Goal: Task Accomplishment & Management: Use online tool/utility

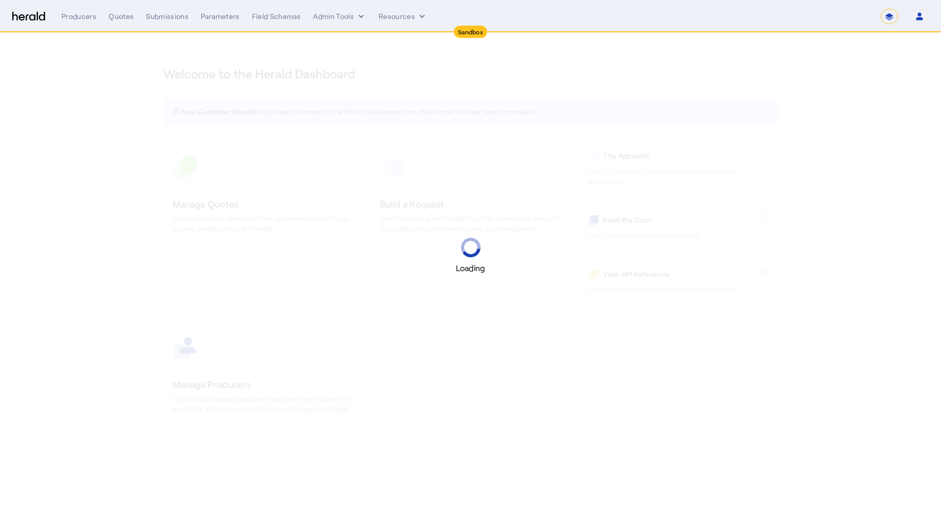
select select "*******"
select select "pfm_2v8p_herald_api"
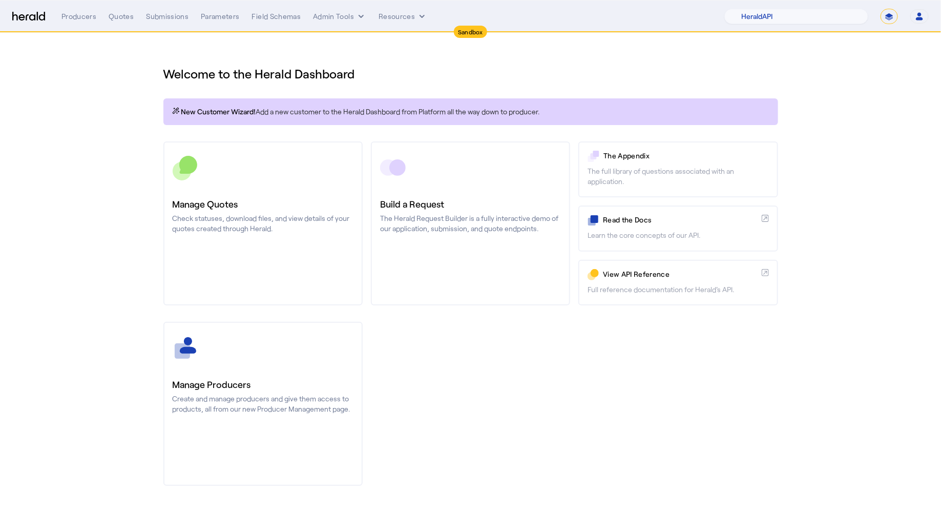
click at [887, 19] on select "**********" at bounding box center [889, 16] width 17 height 15
select select "**********"
click at [882, 9] on select "**********" at bounding box center [889, 16] width 17 height 15
click at [831, 13] on select "1Fort Affinity Risk Arlington Roe Billy BindHQ Bunker CRC Campus Coverage Citad…" at bounding box center [802, 16] width 133 height 15
select select "pfm_lx2v_founder_shield"
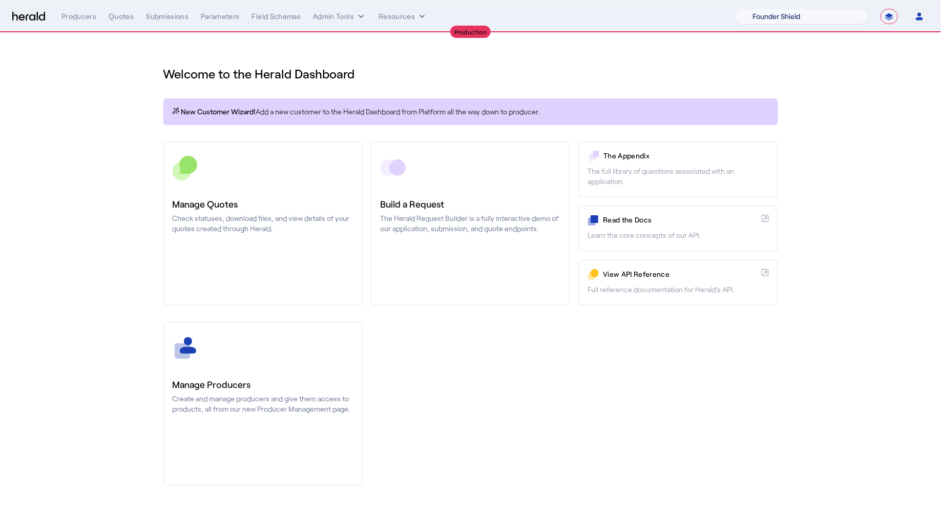
click at [736, 9] on select "1Fort Affinity Risk Arlington Roe Billy BindHQ Bunker CRC Campus Coverage Citad…" at bounding box center [802, 16] width 133 height 15
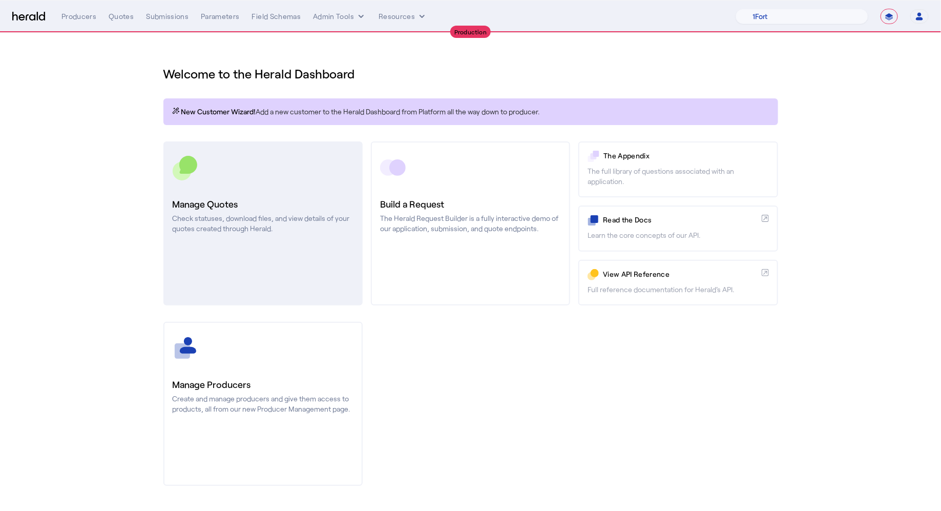
click at [233, 151] on link "Manage Quotes Check statuses, download files, and view details of your quotes c…" at bounding box center [262, 223] width 199 height 164
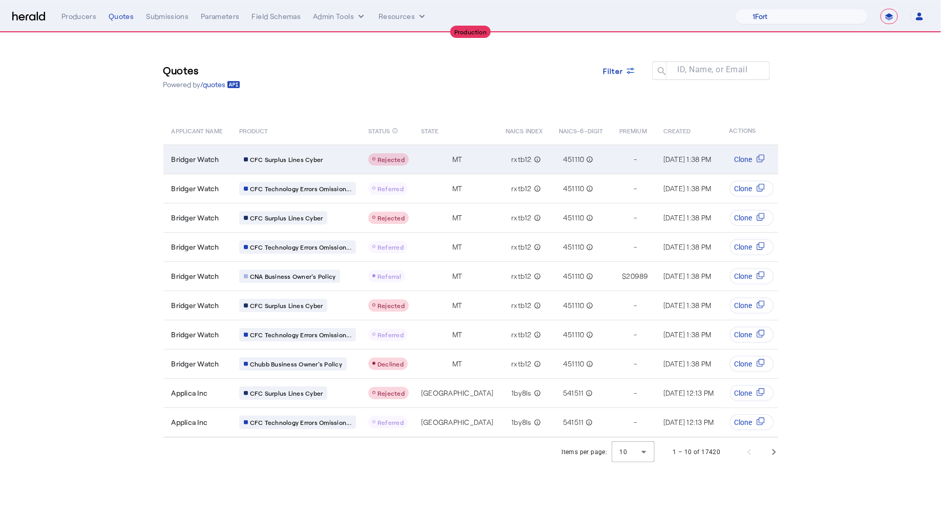
click at [256, 154] on div "CFC Surplus Lines Cyber" at bounding box center [283, 159] width 89 height 13
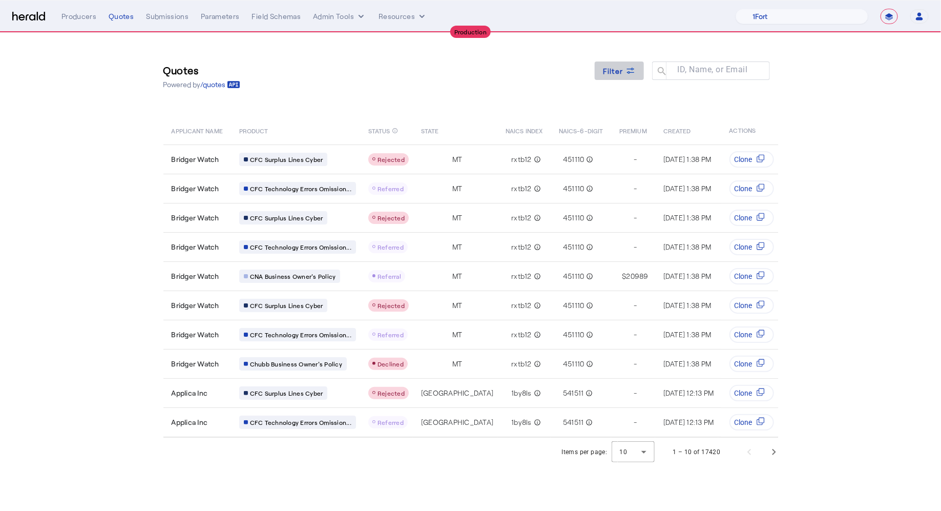
click at [622, 59] on span at bounding box center [619, 70] width 49 height 25
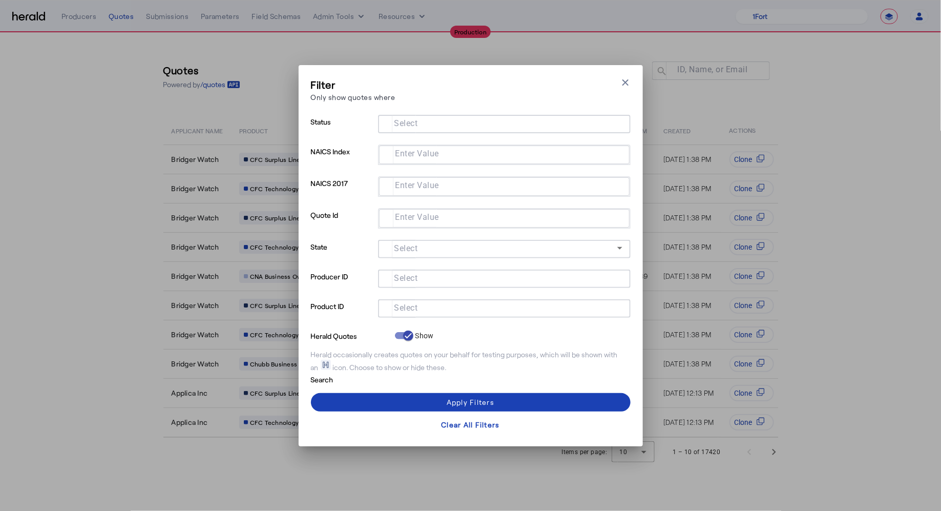
click at [500, 301] on input "Select" at bounding box center [502, 307] width 232 height 12
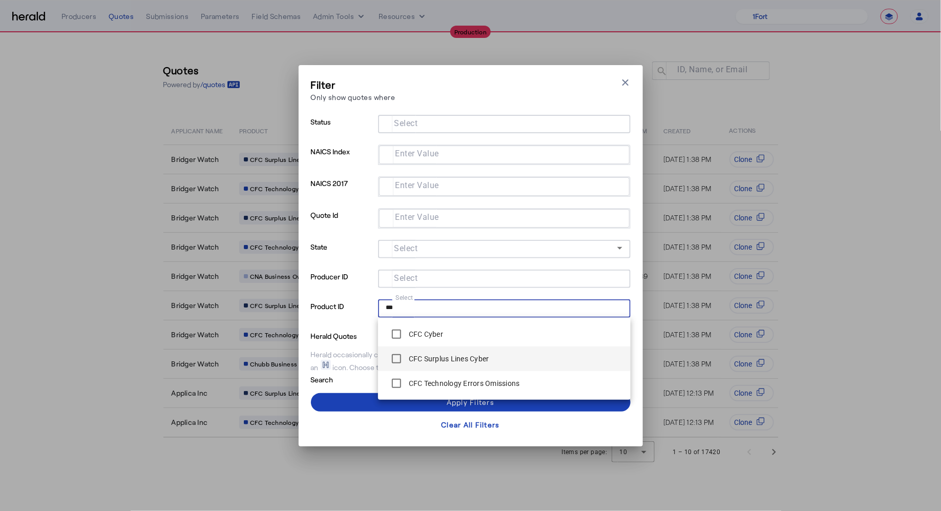
type input "***"
click at [470, 359] on label "CFC Surplus Lines Cyber" at bounding box center [448, 359] width 82 height 10
click at [356, 403] on span at bounding box center [471, 402] width 320 height 25
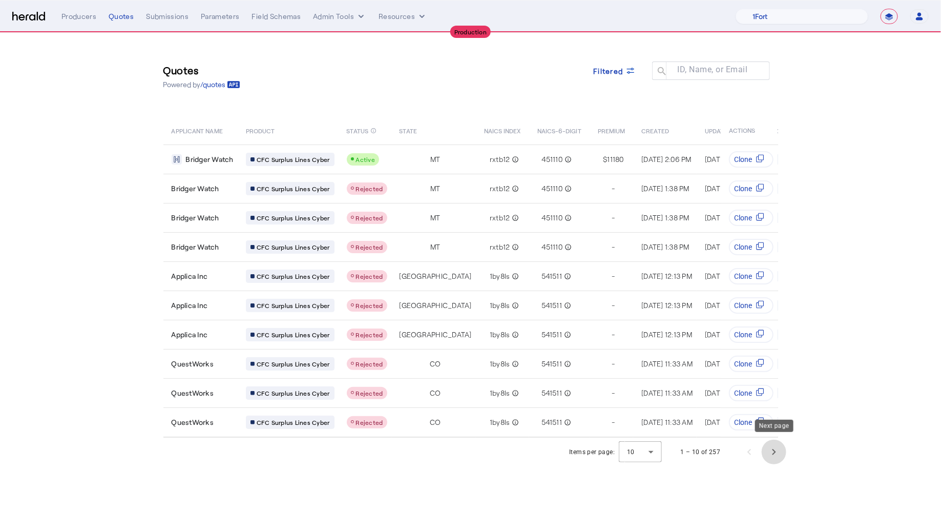
click at [781, 451] on span "Next page" at bounding box center [774, 452] width 25 height 25
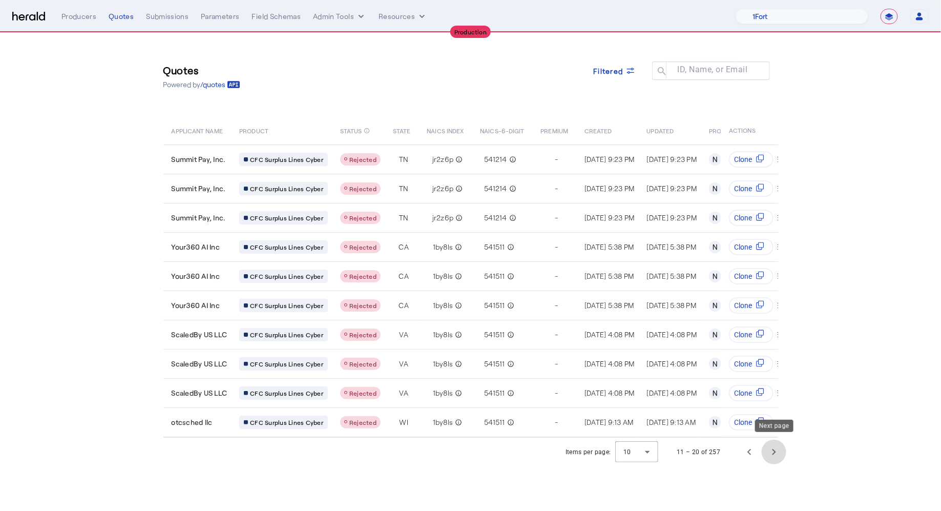
click at [781, 451] on span "Next page" at bounding box center [774, 452] width 25 height 25
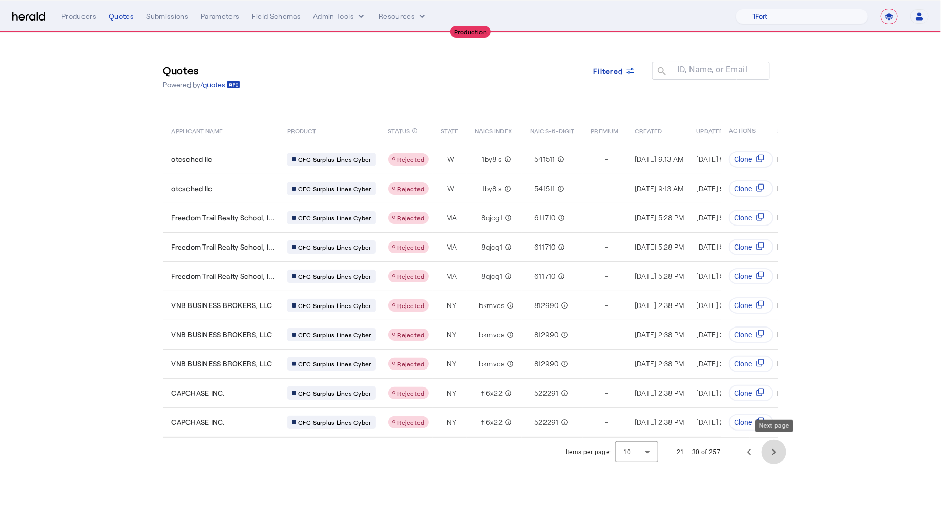
click at [781, 451] on span "Next page" at bounding box center [774, 452] width 25 height 25
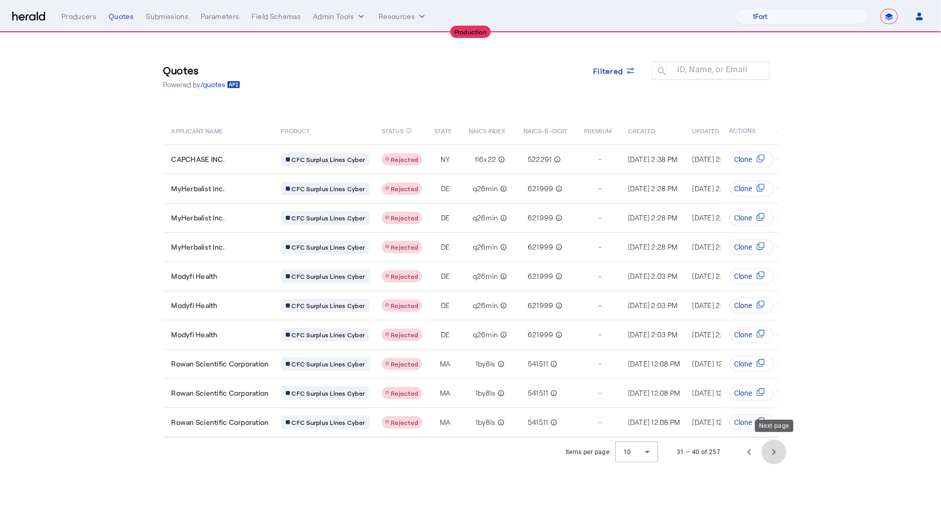
click at [781, 451] on span "Next page" at bounding box center [774, 452] width 25 height 25
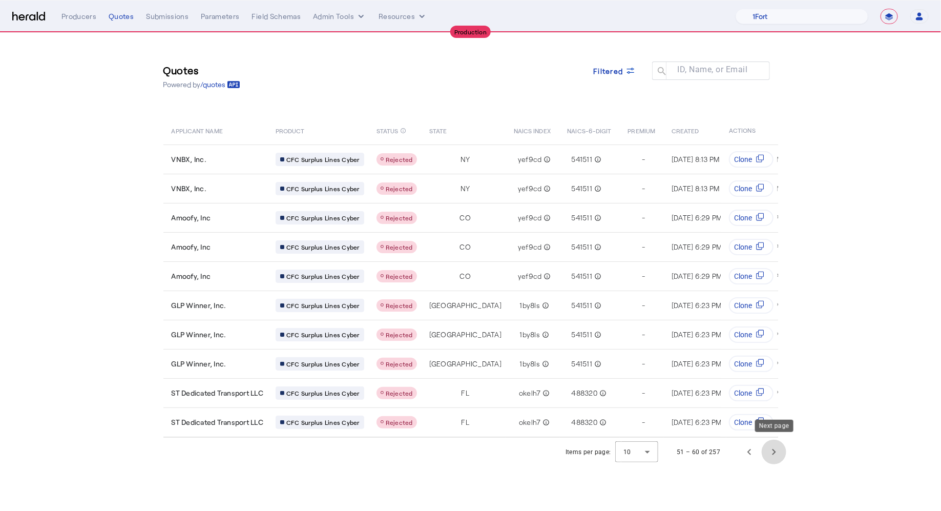
click at [781, 451] on span "Next page" at bounding box center [774, 452] width 25 height 25
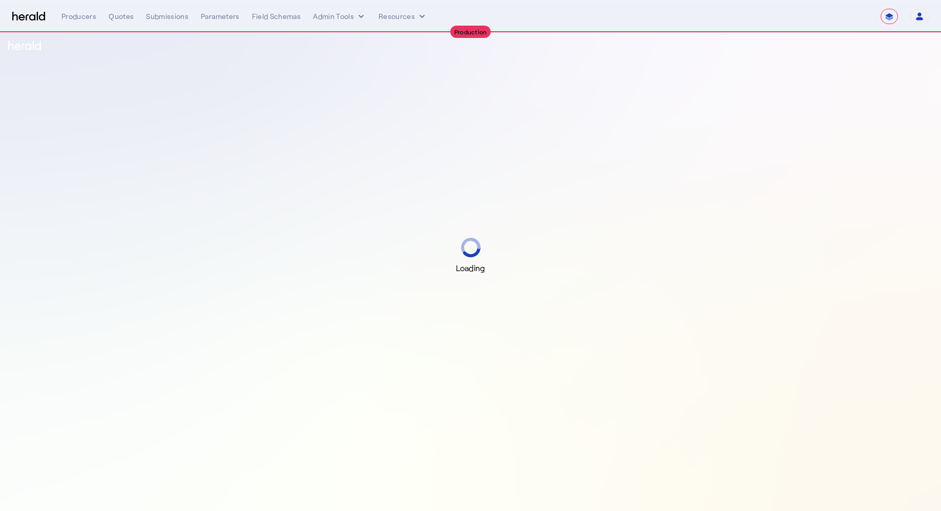
select select "**********"
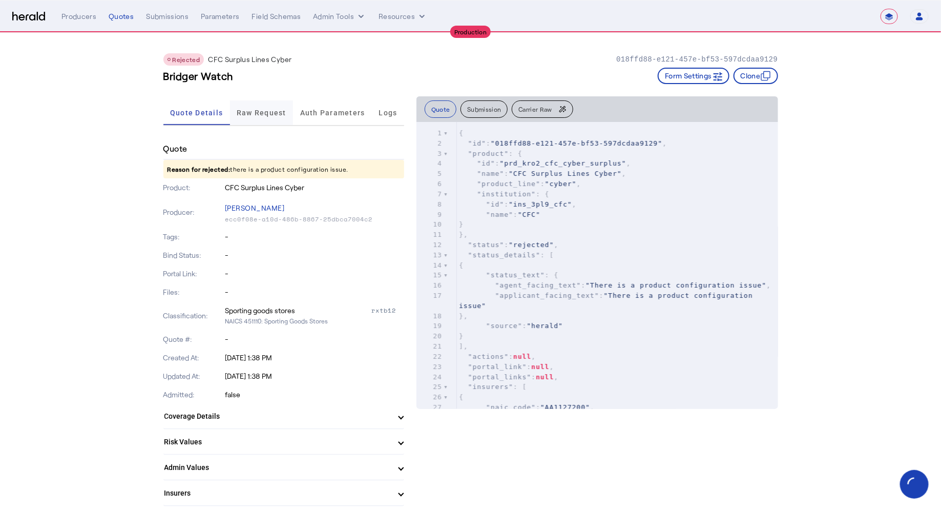
click at [258, 118] on span "Raw Request" at bounding box center [262, 112] width 50 height 25
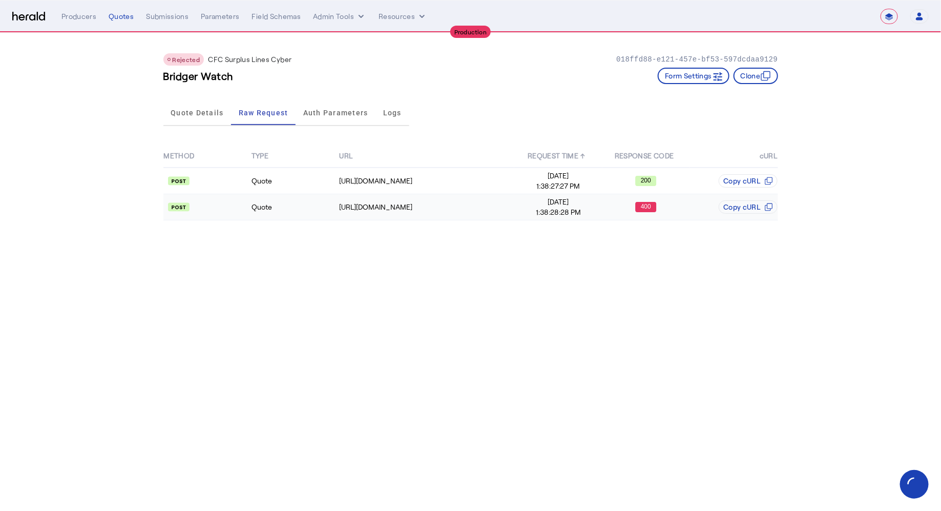
click at [246, 213] on td at bounding box center [207, 207] width 88 height 26
click at [363, 174] on td "https://login.microsoftonline.com/b0d469b2-1411-411a-a0e3-5d569c725b5d/oauth2/v…" at bounding box center [427, 181] width 176 height 27
click at [340, 206] on div "https://api.cfcunderwriting.com/v1.2/quotes/create-quote" at bounding box center [426, 207] width 175 height 10
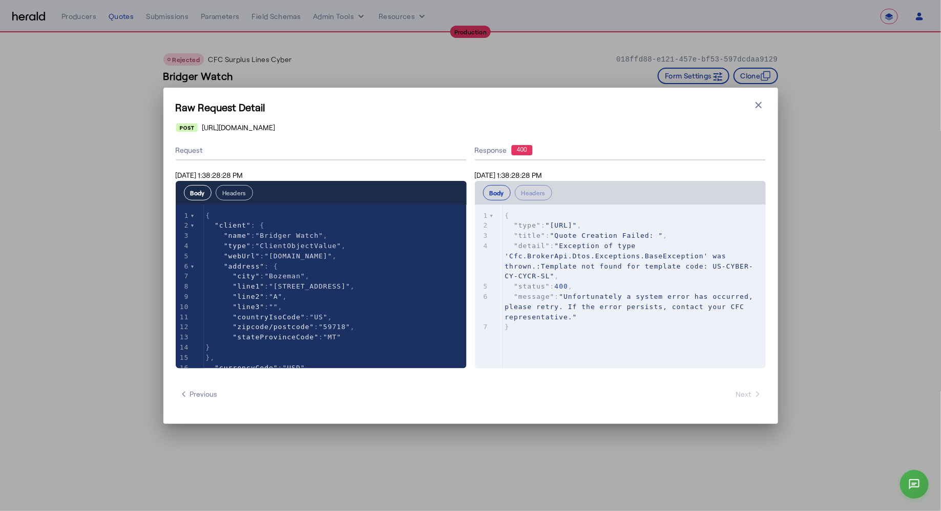
click at [241, 193] on button "Headers" at bounding box center [234, 192] width 37 height 15
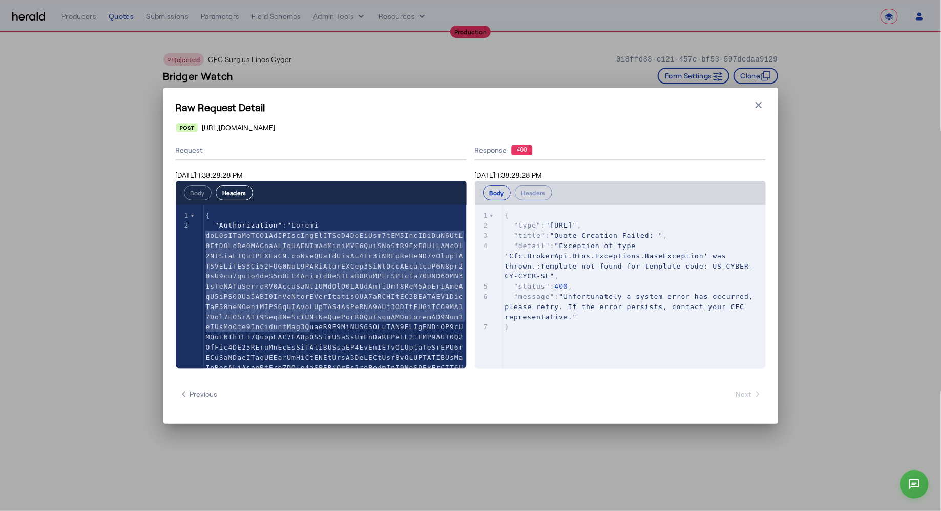
scroll to position [234, 0]
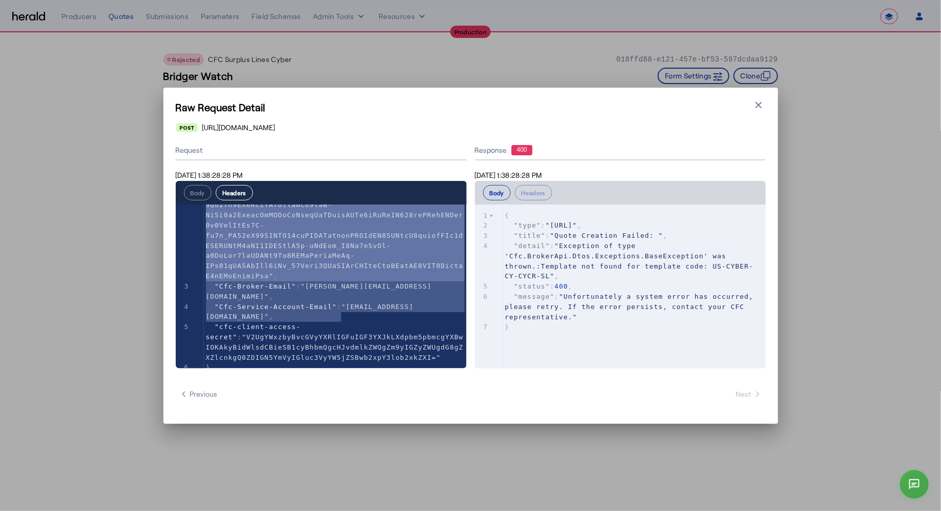
type textarea "**********"
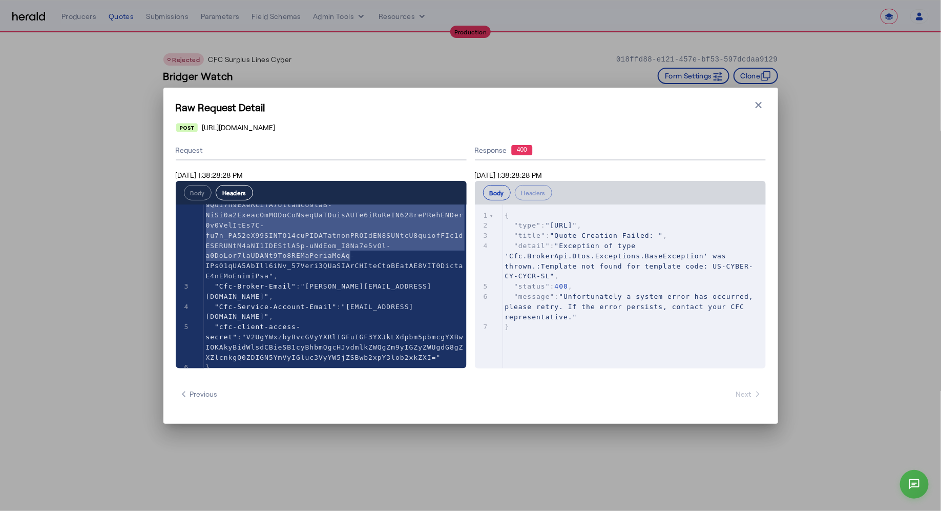
drag, startPoint x: 206, startPoint y: 238, endPoint x: 351, endPoint y: 251, distance: 145.0
click at [351, 251] on span at bounding box center [335, 134] width 258 height 292
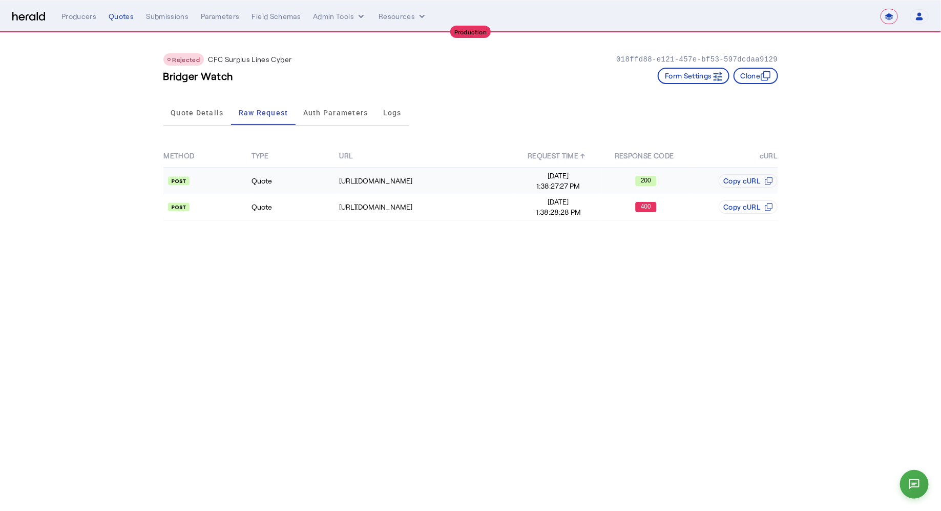
click at [231, 172] on td at bounding box center [207, 181] width 88 height 27
click at [278, 201] on td "Quote" at bounding box center [295, 207] width 88 height 26
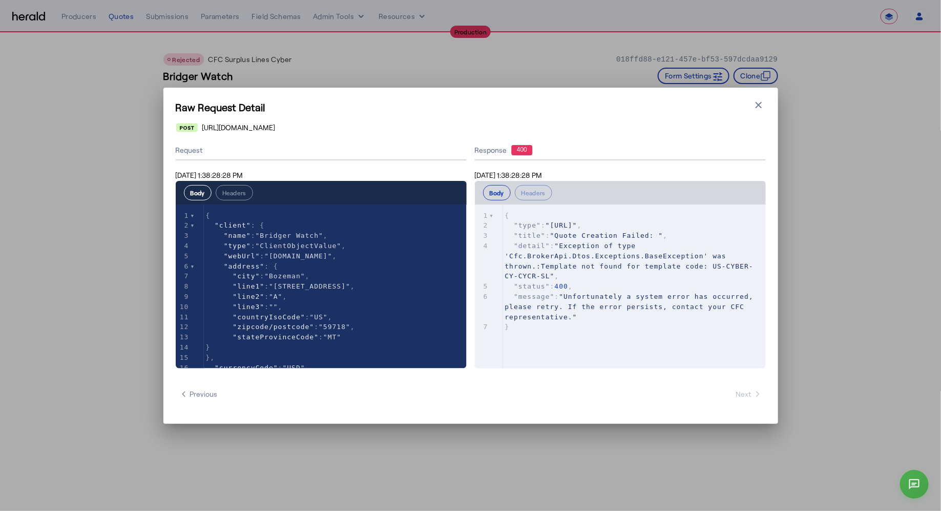
click at [241, 200] on div "Body Headers" at bounding box center [321, 193] width 291 height 24
click at [240, 195] on button "Headers" at bounding box center [234, 192] width 37 height 15
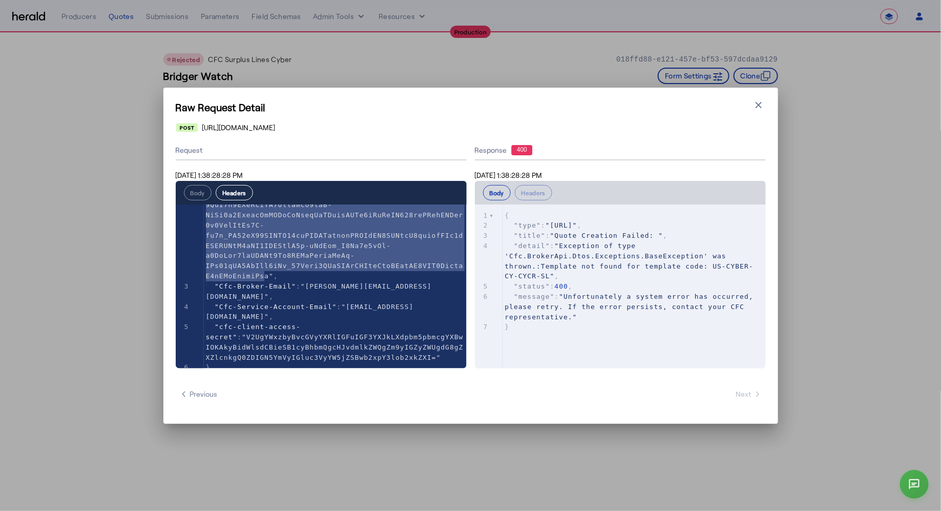
type textarea "**********"
drag, startPoint x: 207, startPoint y: 238, endPoint x: 268, endPoint y: 276, distance: 72.1
click at [268, 276] on span at bounding box center [335, 134] width 258 height 292
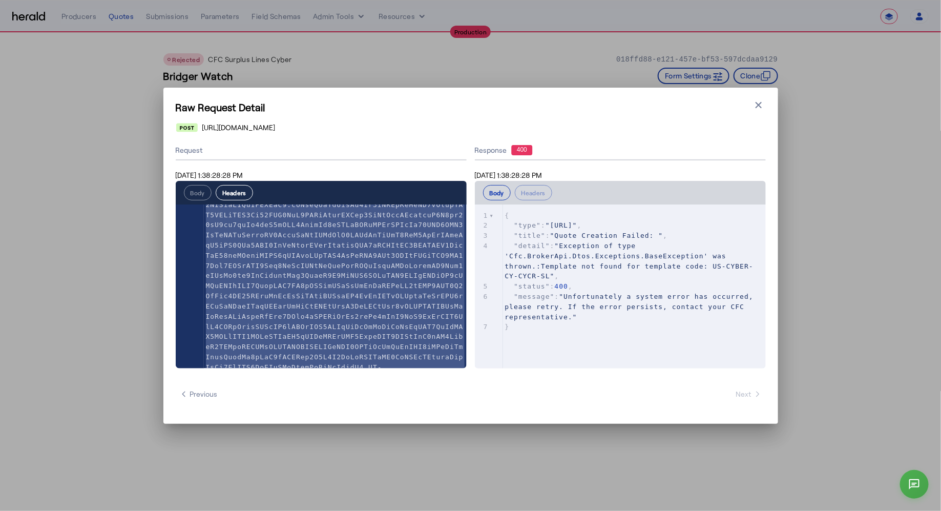
scroll to position [0, 0]
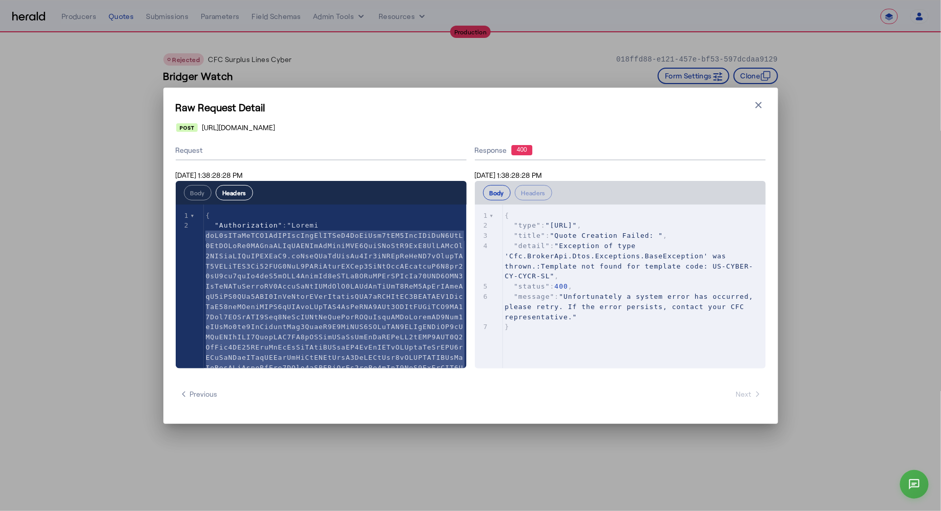
drag, startPoint x: 322, startPoint y: 130, endPoint x: 192, endPoint y: 131, distance: 130.2
click at [192, 131] on div "https://api.cfcunderwriting.com/v1.2/quotes/create-quote" at bounding box center [470, 127] width 589 height 10
copy span "https://api.cfcunderwriting.com/v1.2/"
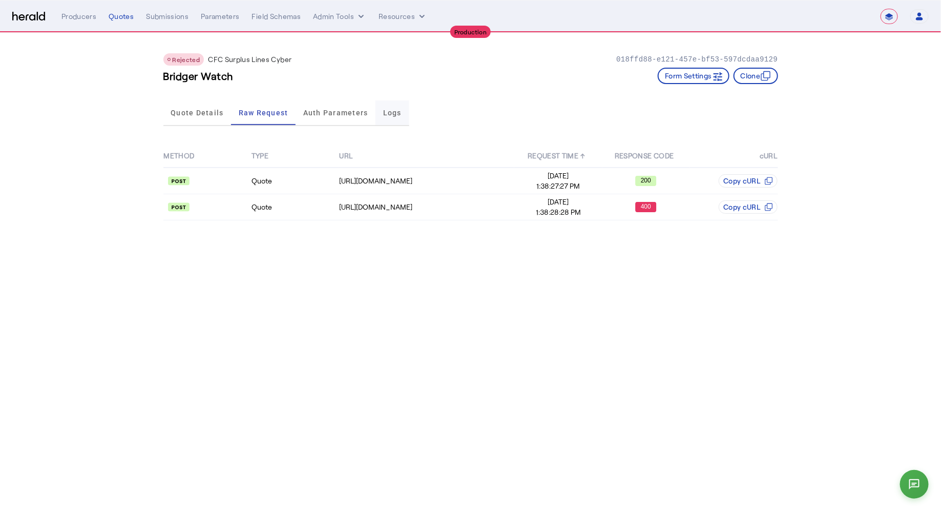
click at [387, 111] on span "Logs" at bounding box center [392, 112] width 18 height 7
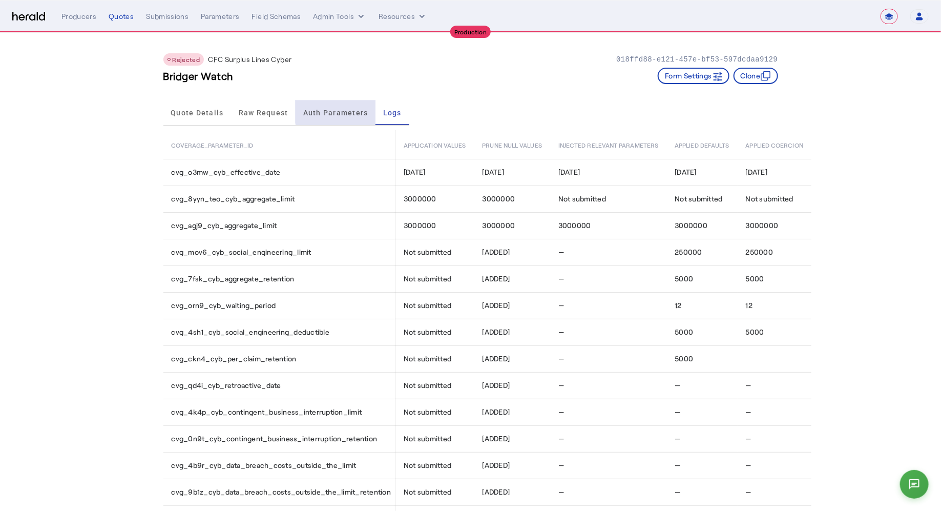
click at [349, 108] on span "Auth Parameters" at bounding box center [335, 112] width 65 height 25
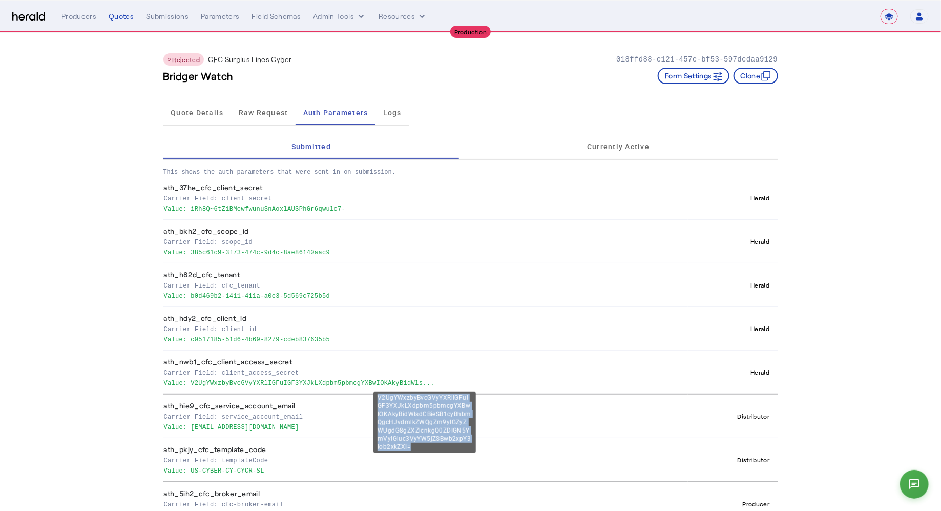
drag, startPoint x: 399, startPoint y: 446, endPoint x: 377, endPoint y: 397, distance: 53.4
click at [377, 397] on div "V2UgYWxzbyBvcGVyYXRlIGFuIGF3YXJkLXdpbm5pbmcgYXBwIOKAkyBidWlsdCBieSB1cyBhbmQgcHJ…" at bounding box center [425, 421] width 102 height 61
copy div "V2UgYWxzbyBvcGVyYXRlIGFuIGF3YXJkLXdpbm5pbmcgYXBwIOKAkyBidWlsdCBieSB1cyBhbmQgcHJ…"
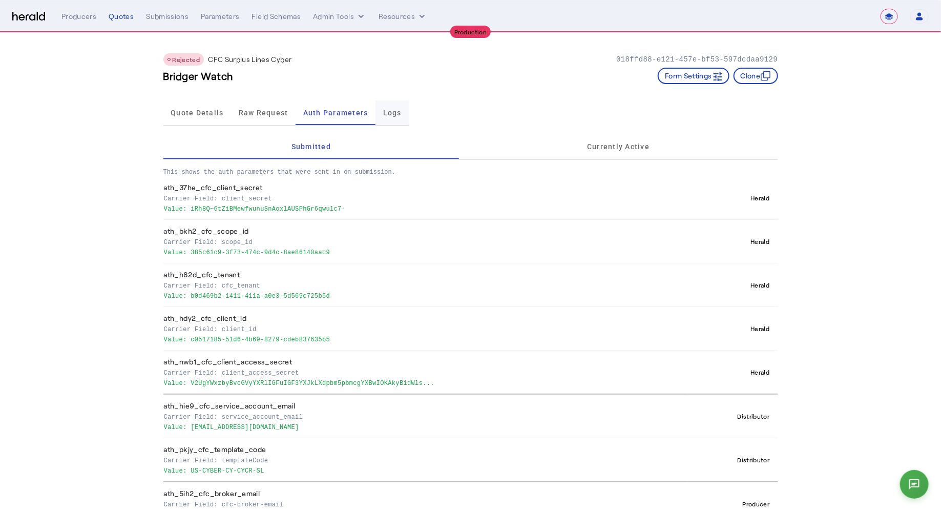
click at [400, 116] on span "Logs" at bounding box center [392, 112] width 18 height 7
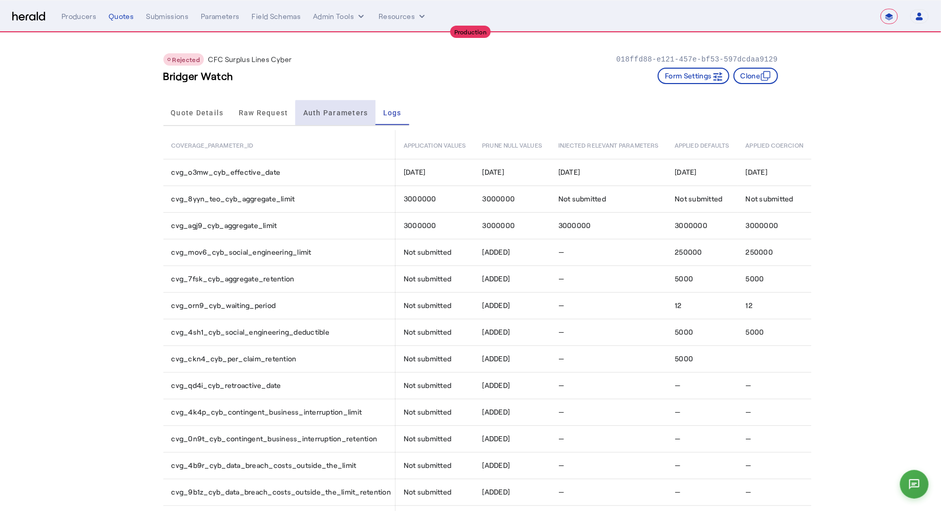
click at [350, 115] on span "Auth Parameters" at bounding box center [335, 112] width 65 height 7
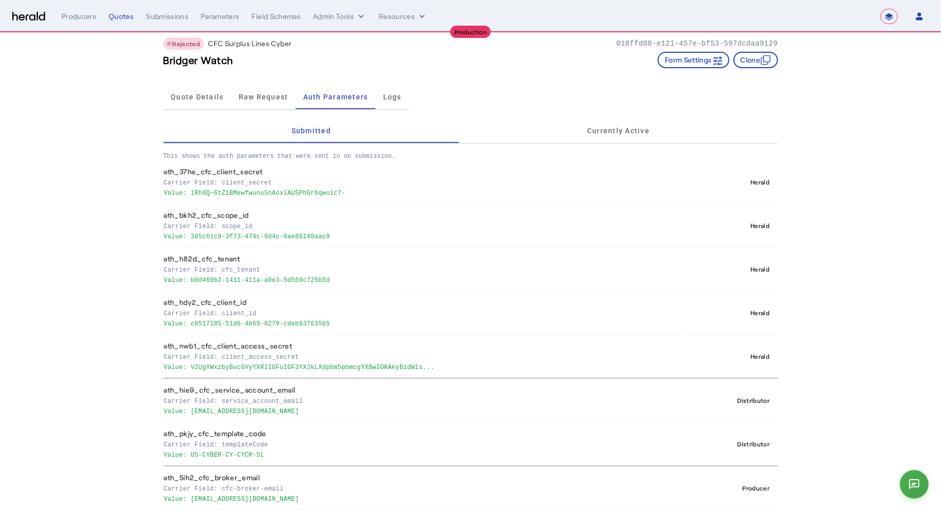
scroll to position [18, 0]
drag, startPoint x: 271, startPoint y: 454, endPoint x: 253, endPoint y: 455, distance: 17.9
click at [253, 455] on p "Value: US-CYBER-CY-CYCR-SL" at bounding box center [424, 452] width 521 height 10
click at [210, 101] on span "Quote Details" at bounding box center [197, 94] width 53 height 25
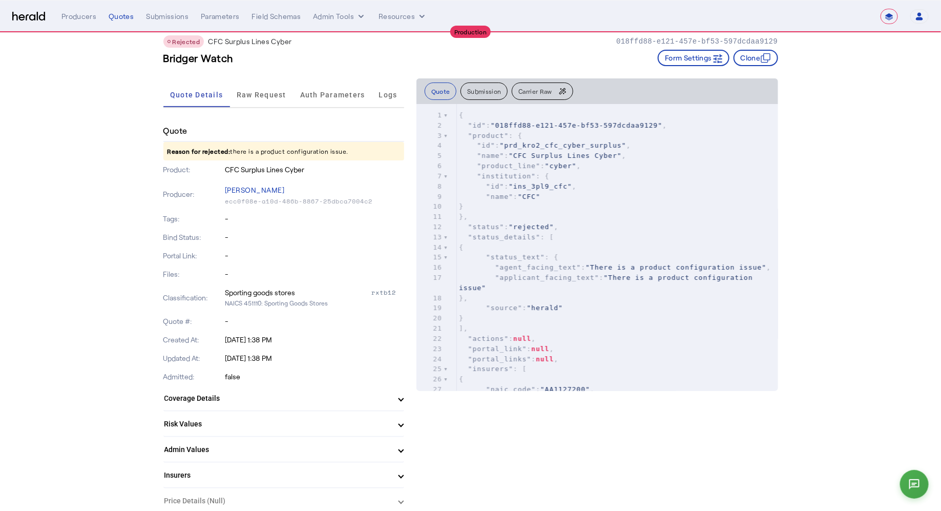
click at [264, 108] on div "Quote Details Raw Request Auth Parameters Logs" at bounding box center [283, 95] width 241 height 26
click at [268, 101] on span "Raw Request" at bounding box center [262, 94] width 50 height 25
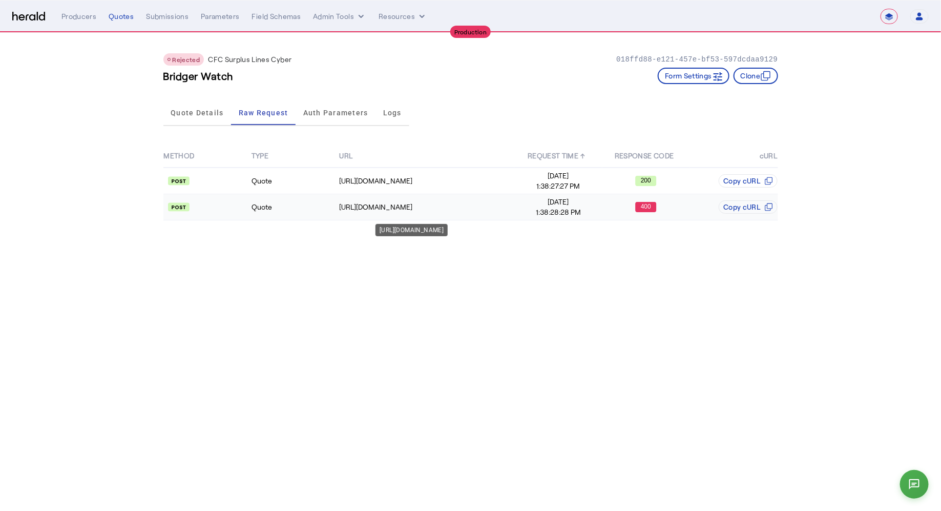
click at [499, 210] on div "https://api.cfcunderwriting.com/v1.2/quotes/create-quote" at bounding box center [426, 207] width 175 height 10
click at [357, 111] on span "Auth Parameters" at bounding box center [335, 112] width 65 height 7
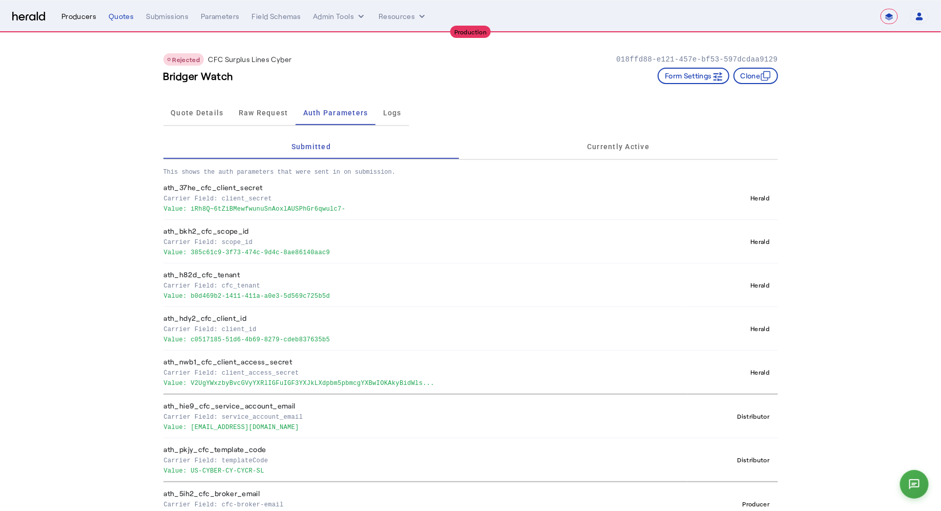
click at [79, 13] on div "Producers" at bounding box center [78, 16] width 35 height 10
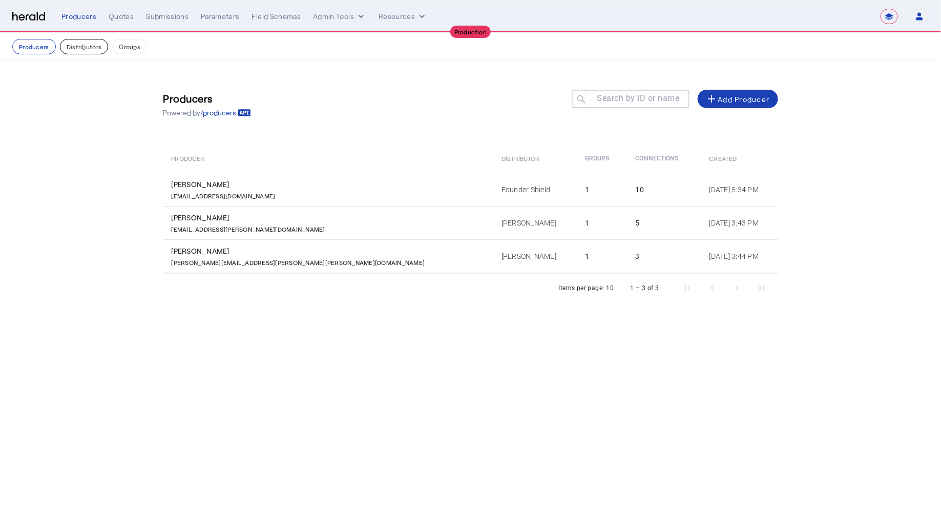
click at [97, 51] on button "Distributors" at bounding box center [84, 46] width 49 height 15
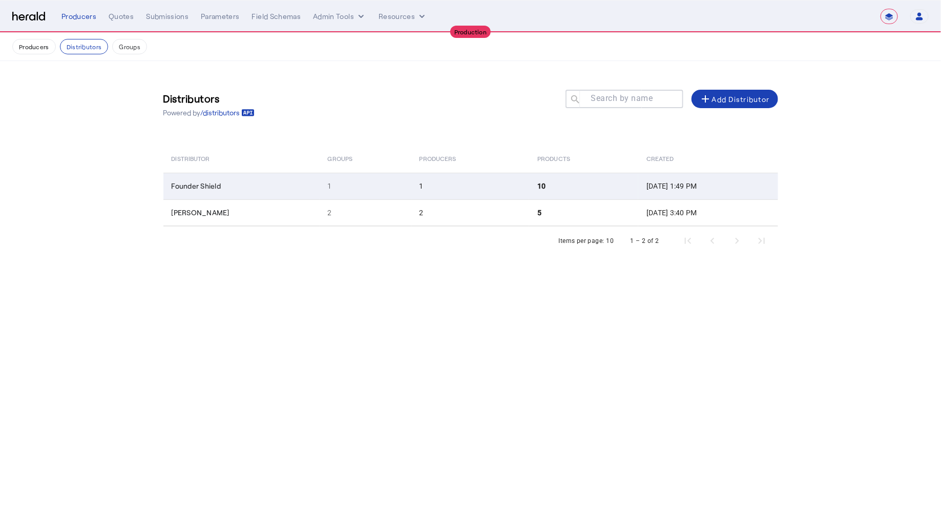
click at [377, 183] on td "1" at bounding box center [366, 186] width 92 height 27
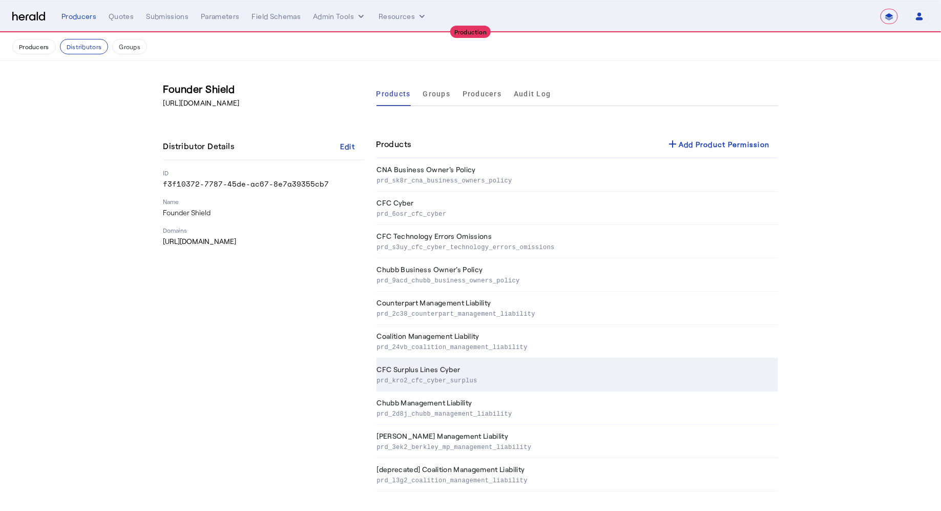
click at [526, 363] on td "CFC Surplus Lines Cyber prd_kro2_cfc_cyber_surplus" at bounding box center [578, 374] width 402 height 33
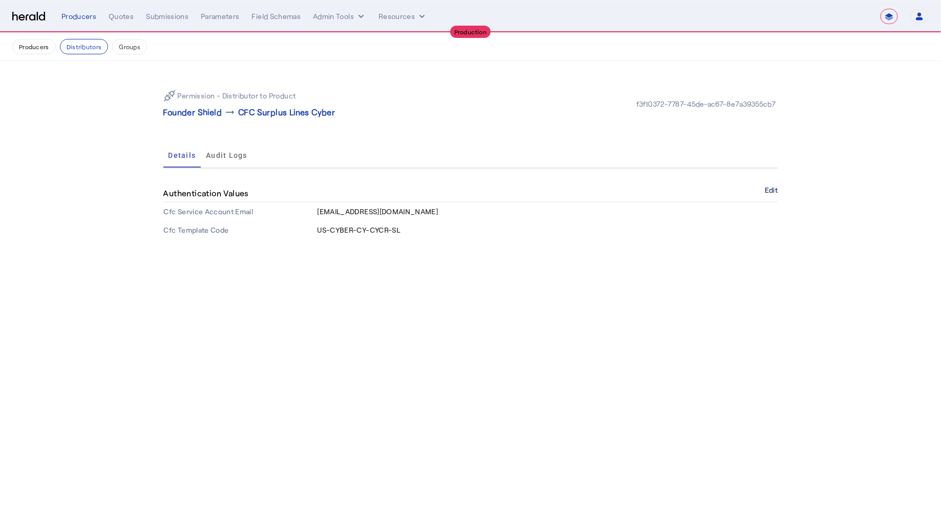
click at [775, 188] on button "Edit" at bounding box center [771, 190] width 13 height 6
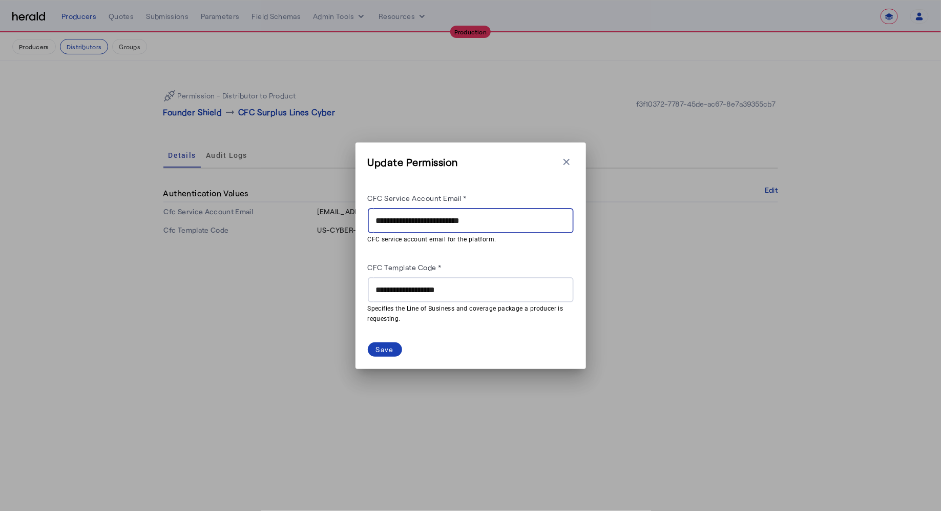
click at [426, 223] on input "**********" at bounding box center [471, 221] width 190 height 12
type input "**********"
click at [393, 346] on div "Save" at bounding box center [385, 349] width 18 height 11
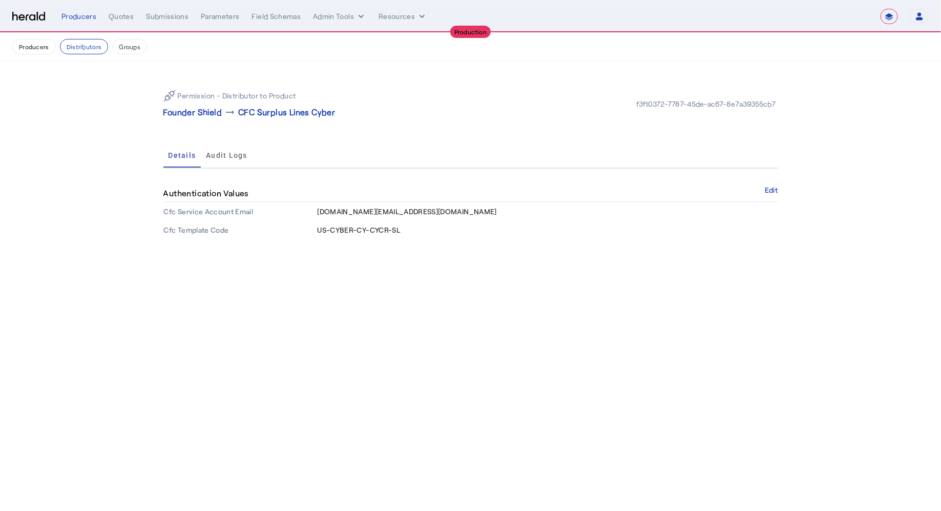
click at [122, 24] on nav "**********" at bounding box center [470, 17] width 941 height 32
click at [122, 19] on div "Quotes" at bounding box center [121, 16] width 25 height 10
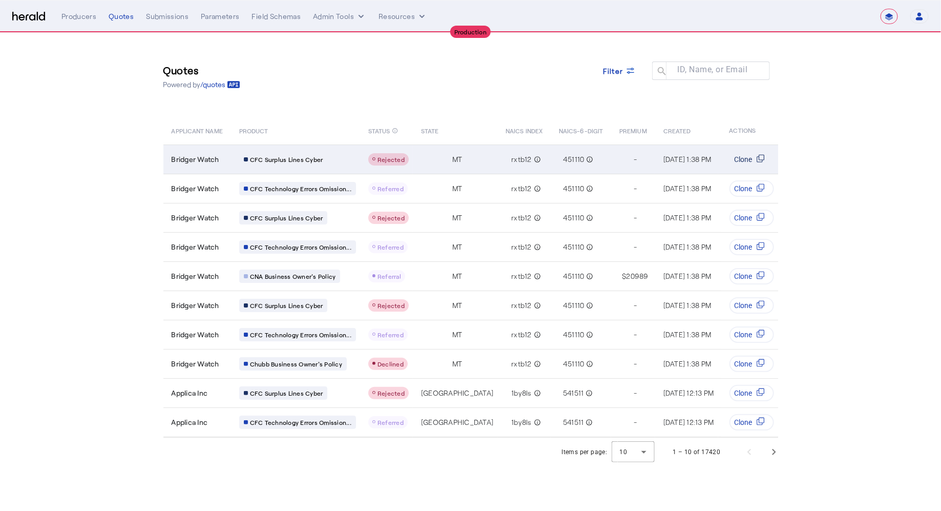
click at [746, 160] on span "Clone" at bounding box center [744, 159] width 18 height 10
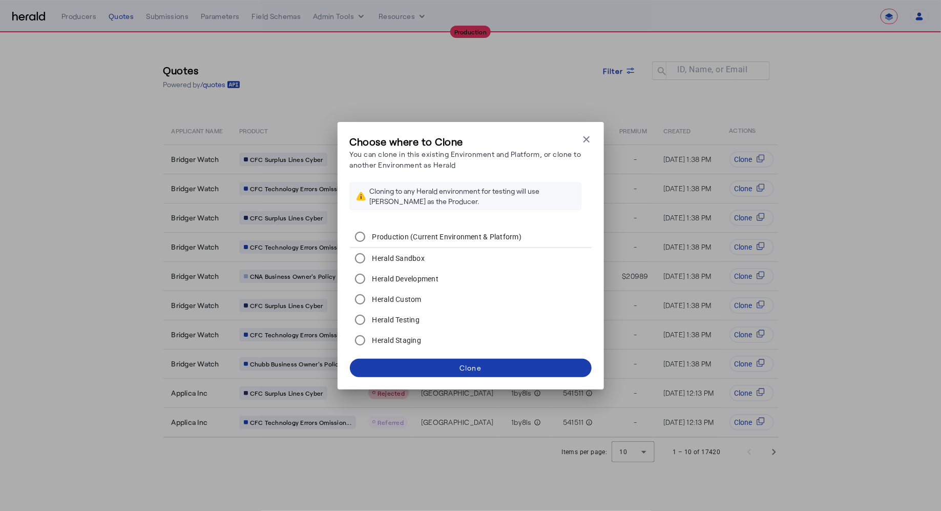
click at [521, 367] on span at bounding box center [471, 368] width 242 height 25
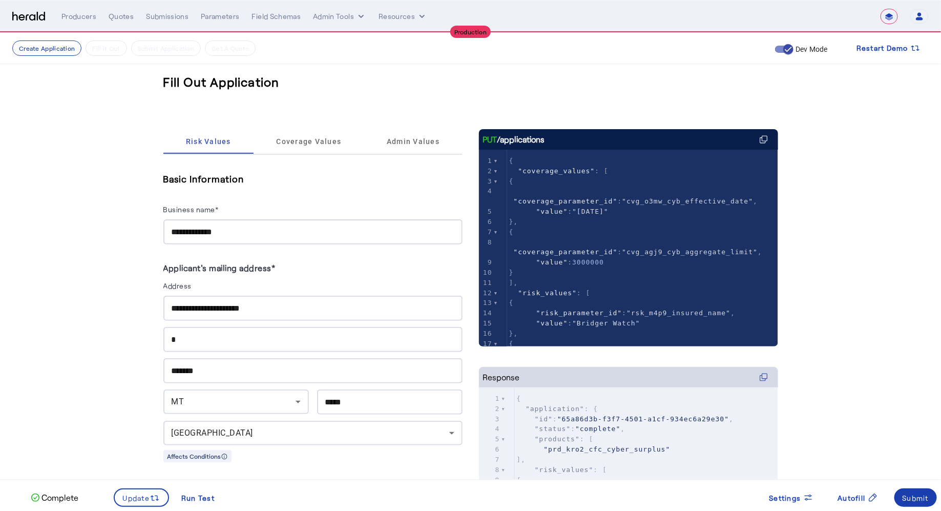
click at [932, 502] on span at bounding box center [916, 497] width 43 height 25
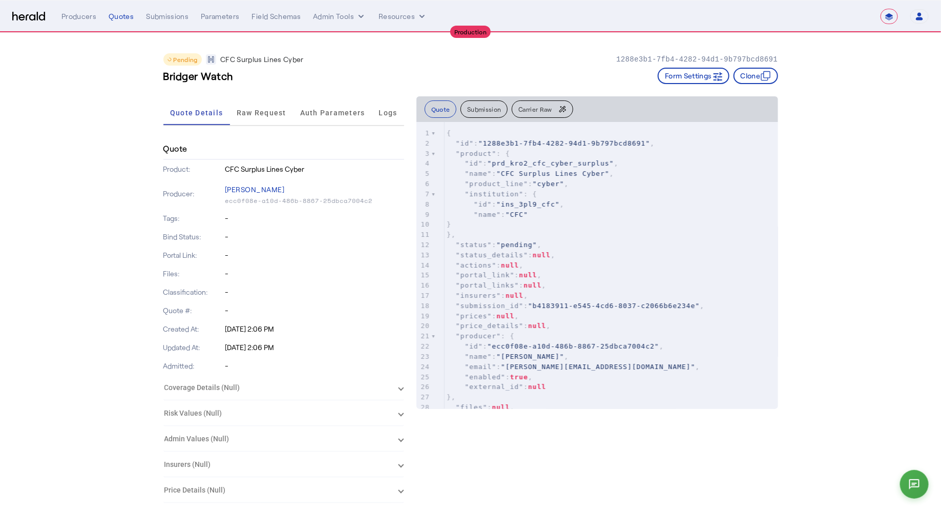
click at [555, 71] on div "Bridger Watch Form Settings Clone" at bounding box center [470, 76] width 615 height 16
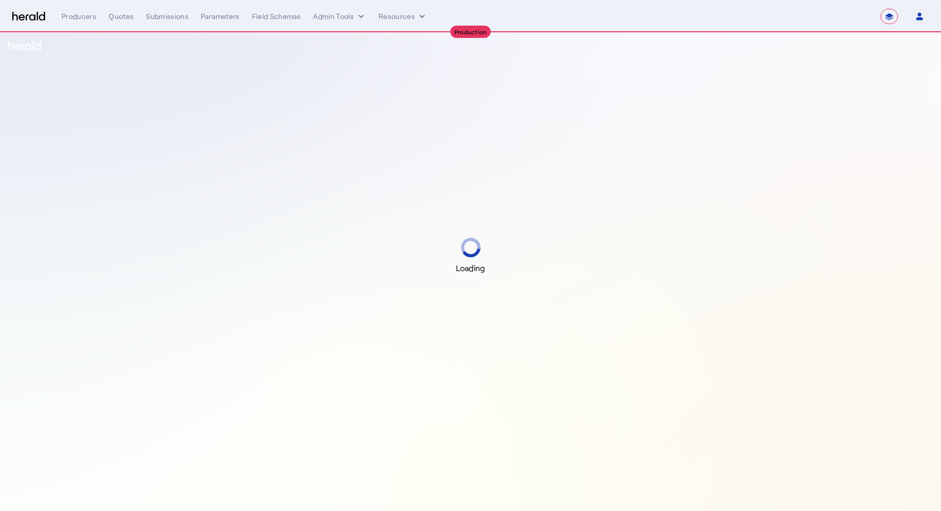
select select "**********"
